Goal: Information Seeking & Learning: Understand process/instructions

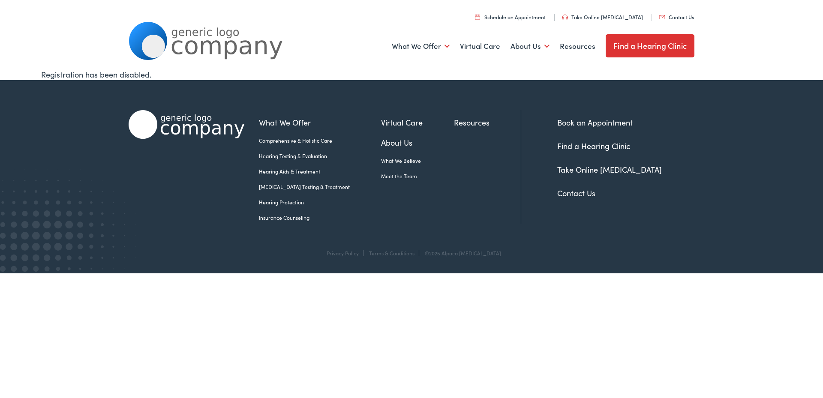
click at [292, 218] on link "Insurance Counseling" at bounding box center [320, 218] width 122 height 8
